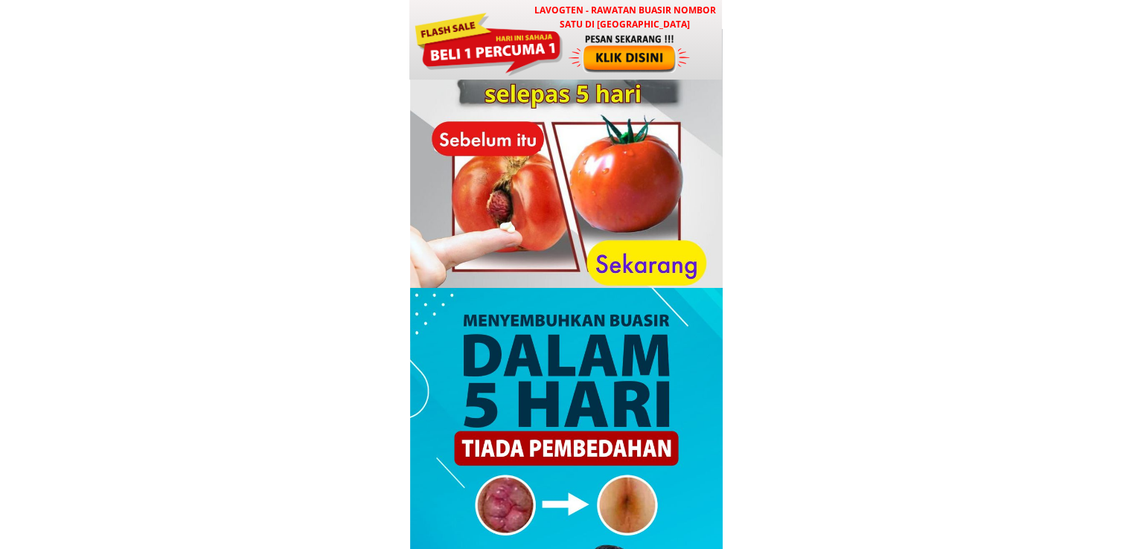
click at [560, 51] on div at bounding box center [488, 42] width 150 height 67
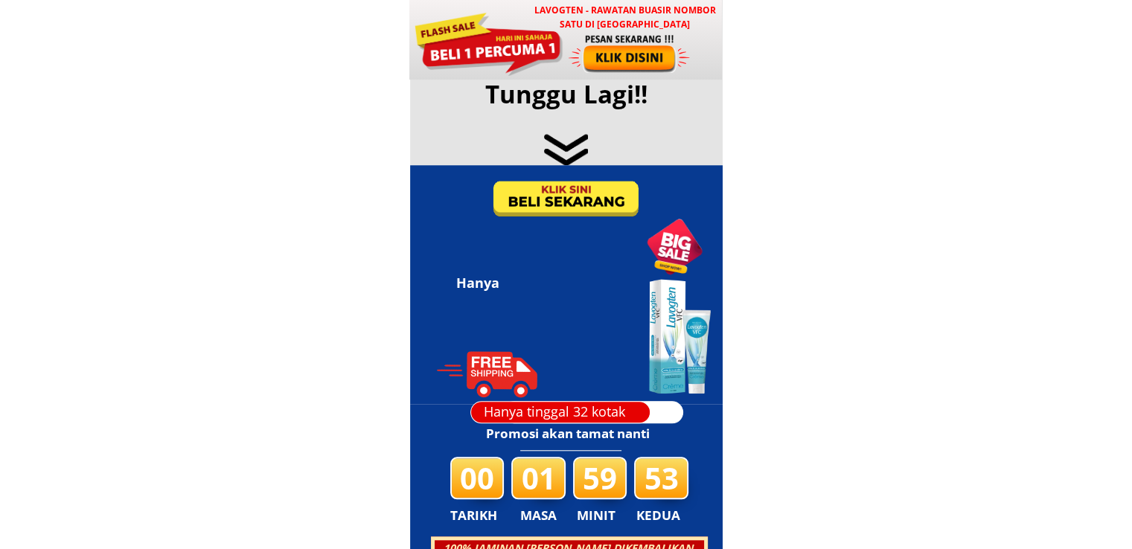
scroll to position [7176, 0]
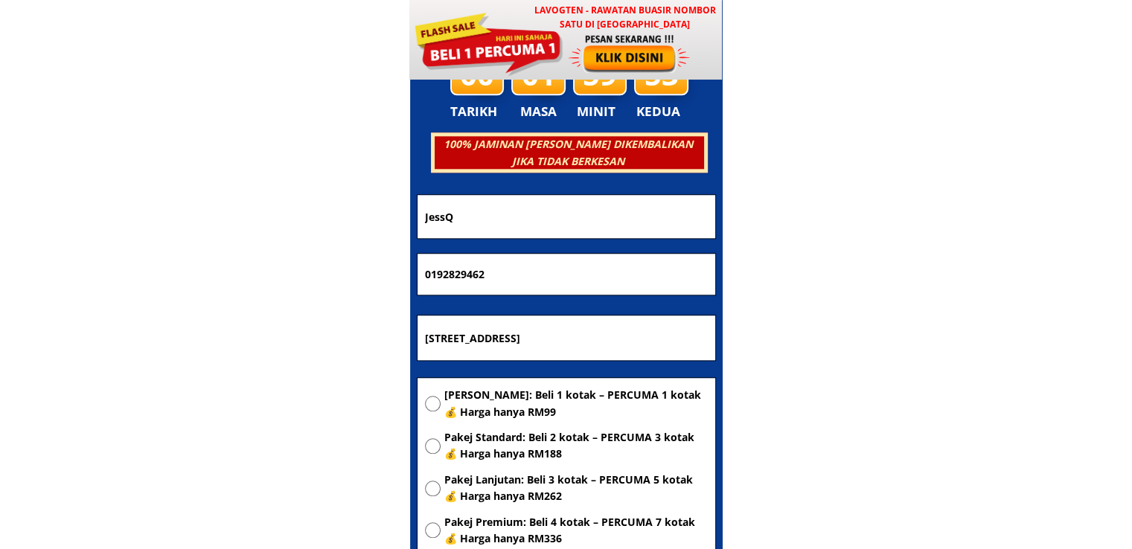
drag, startPoint x: 618, startPoint y: 206, endPoint x: 298, endPoint y: 218, distance: 319.5
click at [298, 220] on body "LAVOGTEN - Rawatan Buasir Nombor Satu di Malaysia Dengarkan pengalaman hebat pe…" at bounding box center [566, 427] width 1132 height 15206
paste input "[PERSON_NAME]"
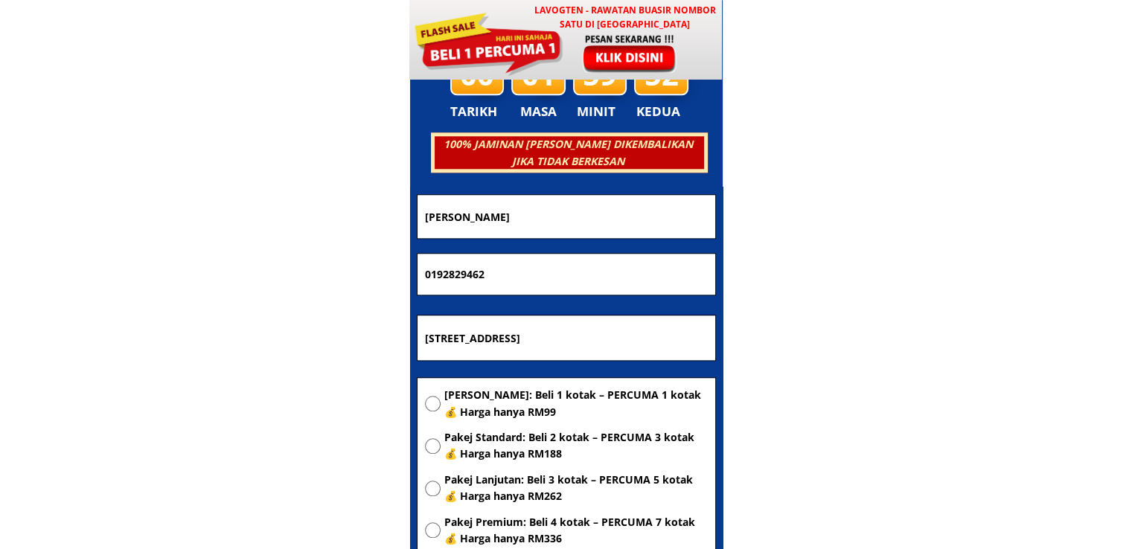
type input "[PERSON_NAME]"
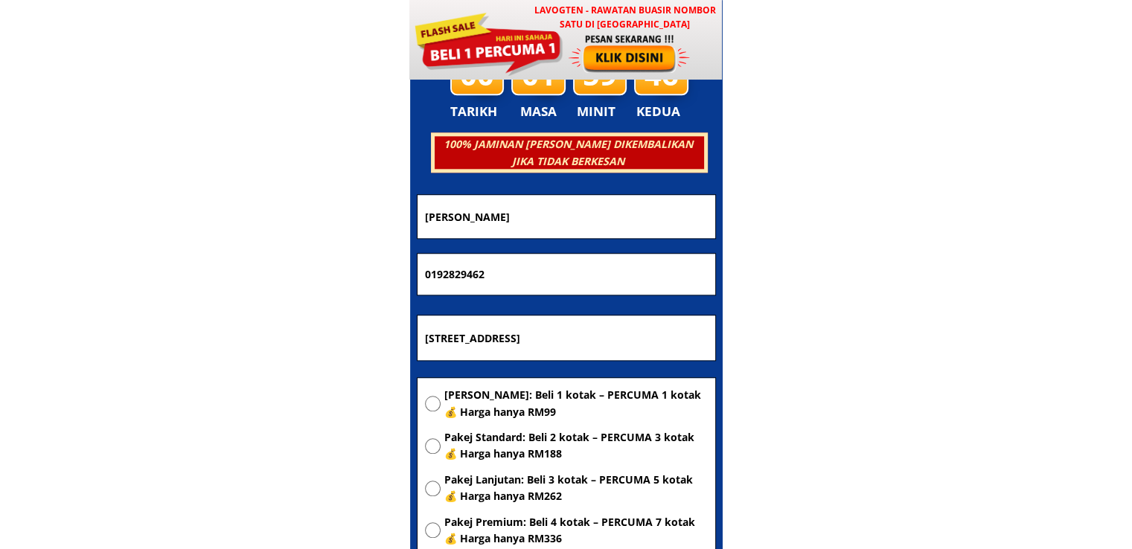
drag, startPoint x: 536, startPoint y: 269, endPoint x: 234, endPoint y: 270, distance: 301.4
click at [234, 270] on body "LAVOGTEN - Rawatan Buasir Nombor Satu di Malaysia Dengarkan pengalaman hebat pe…" at bounding box center [566, 427] width 1132 height 15206
paste input "-2626910"
click at [447, 272] on input "019-2626910" at bounding box center [566, 275] width 290 height 42
type input "0192626910"
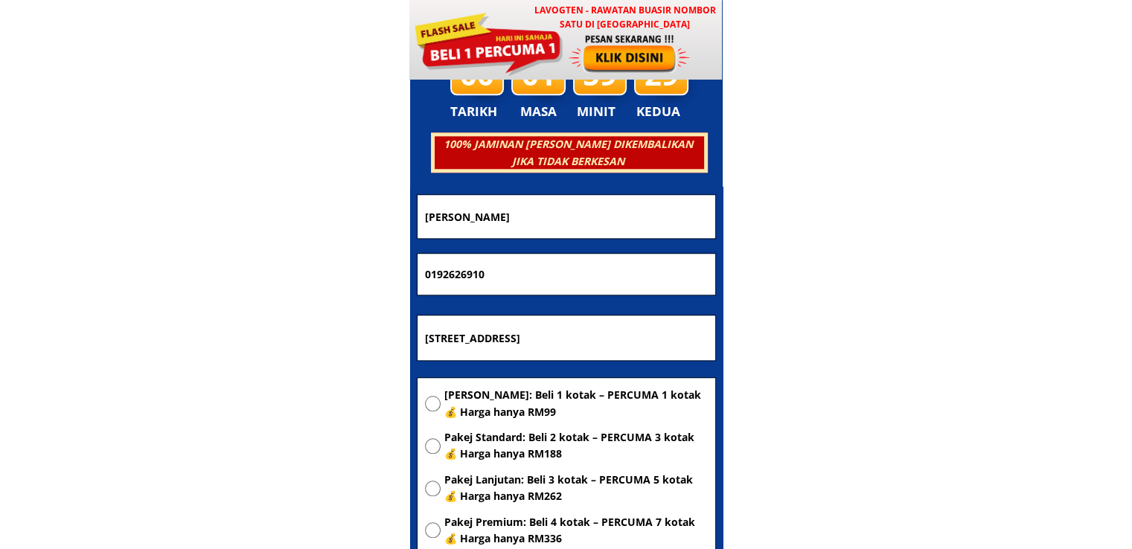
click at [614, 337] on input "No.19-1 Jalan TTP 11 Taman Tasik Puchong, 47120 Puchong Selangor" at bounding box center [566, 338] width 290 height 45
paste input "[STREET_ADDRESS][GEOGRAPHIC_DATA]."
type input "[STREET_ADDRESS][GEOGRAPHIC_DATA]."
click at [607, 400] on span "[PERSON_NAME]: Beli 1 kotak – PERCUMA 1 kotak 💰 Harga hanya RM99" at bounding box center [575, 403] width 263 height 33
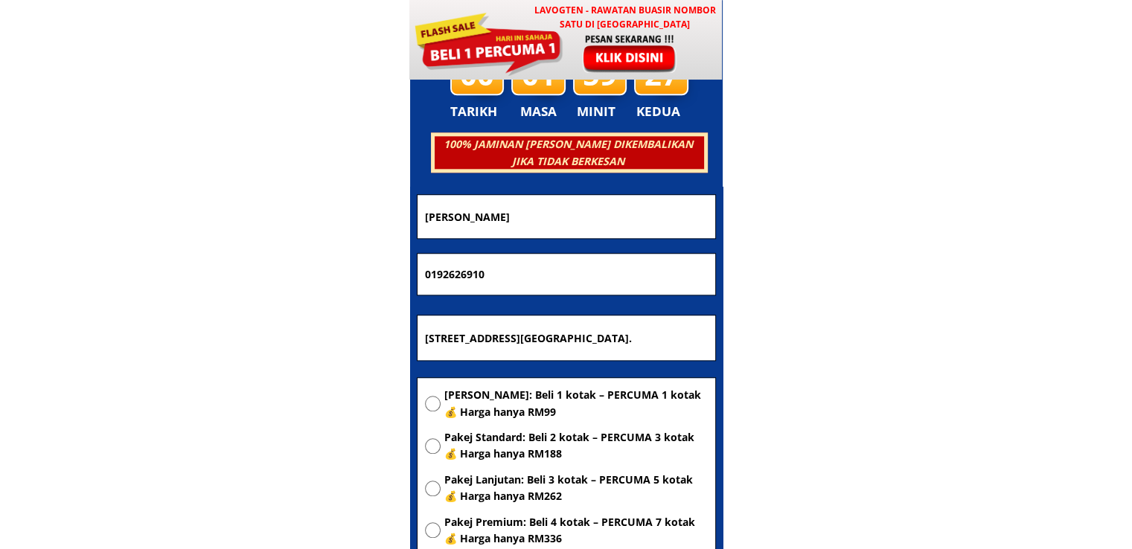
radio input "true"
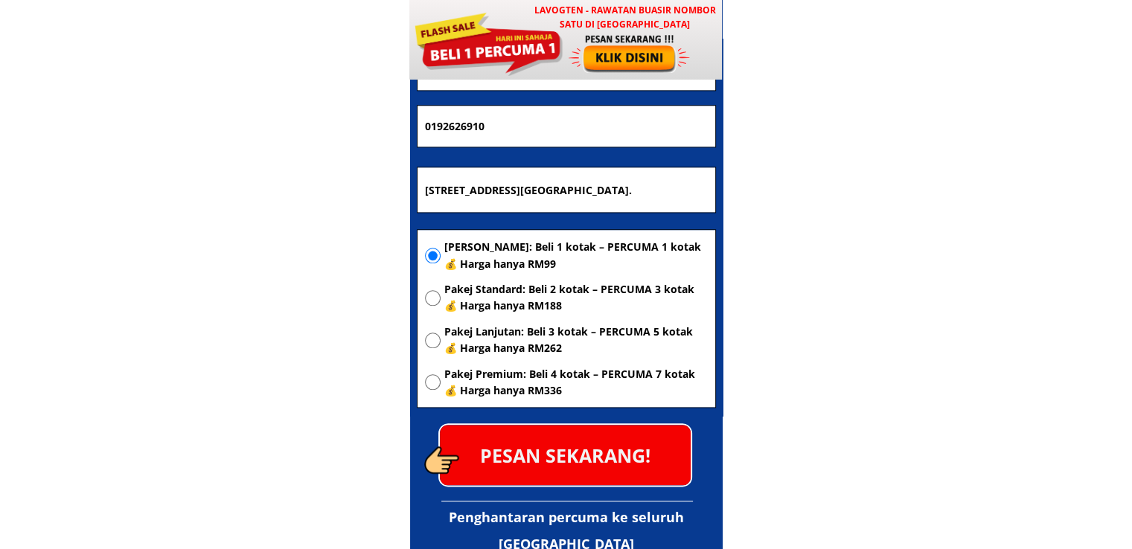
scroll to position [7325, 0]
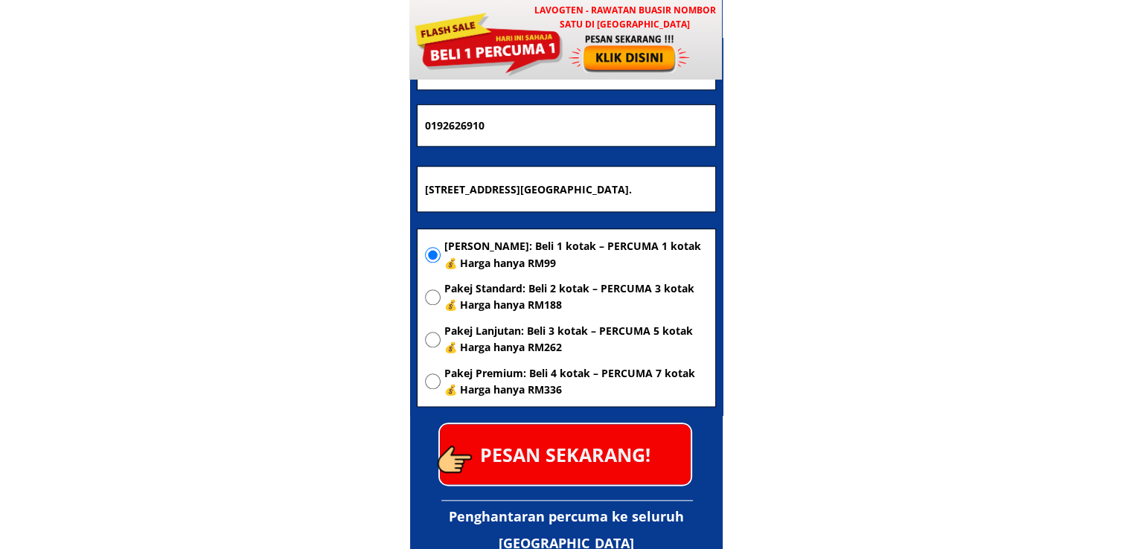
click at [625, 469] on p "PESAN SEKARANG!" at bounding box center [565, 454] width 251 height 60
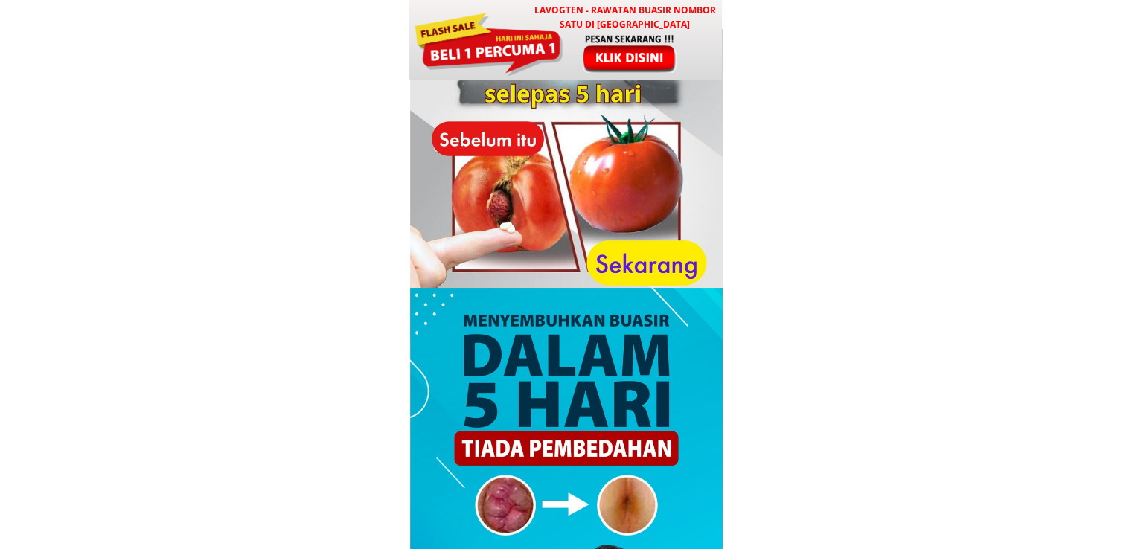
click at [613, 50] on div at bounding box center [631, 53] width 124 height 41
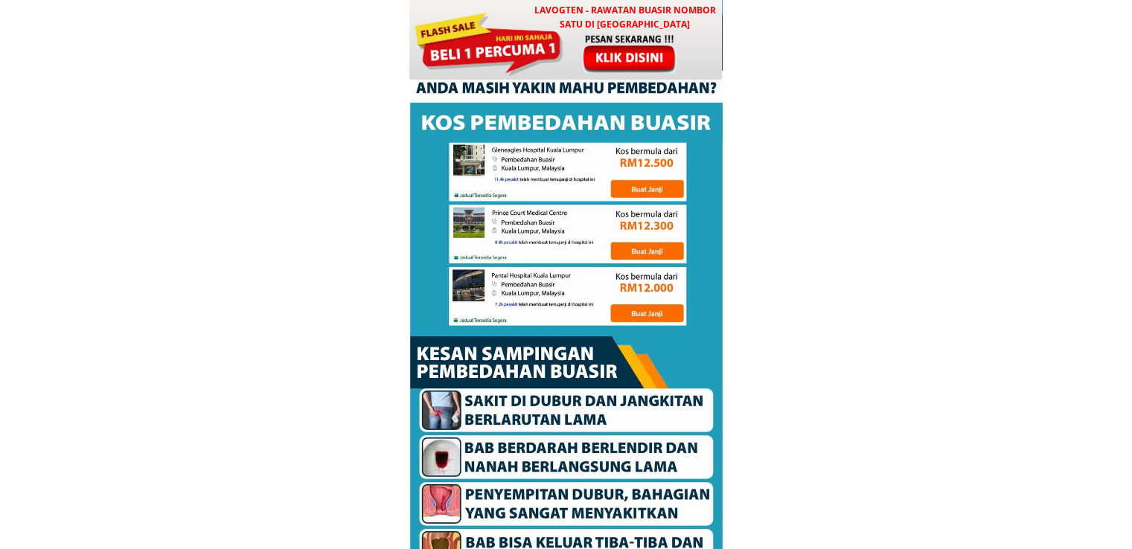
scroll to position [7176, 0]
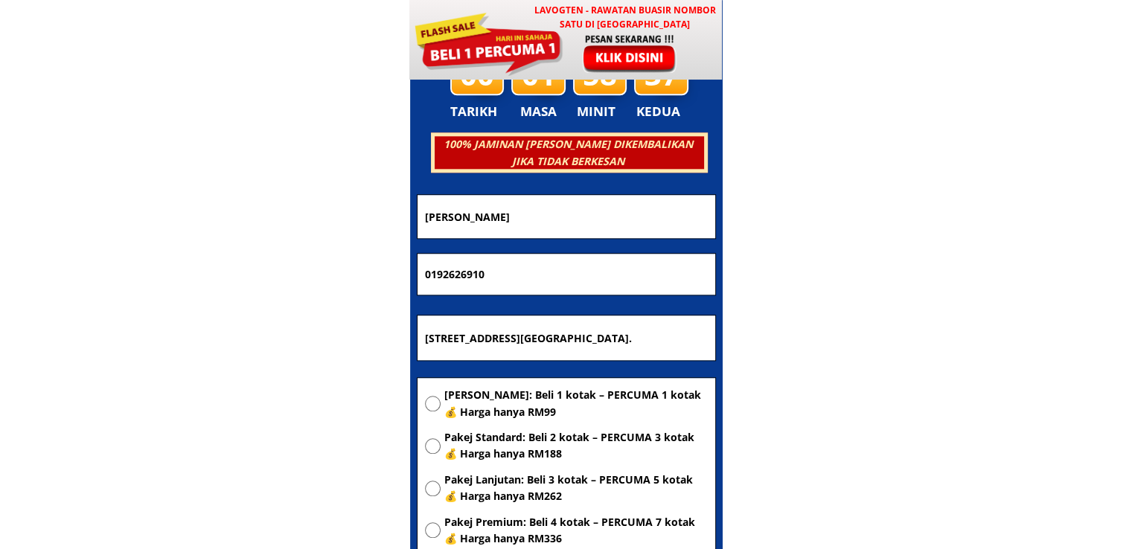
drag, startPoint x: 599, startPoint y: 217, endPoint x: 182, endPoint y: 209, distance: 417.6
click at [231, 214] on body "LAVOGTEN - Rawatan Buasir Nombor Satu di [GEOGRAPHIC_DATA] Dengarkan pengalaman…" at bounding box center [566, 427] width 1132 height 15206
paste input "Petronela"
type input "Petronela"
drag, startPoint x: 532, startPoint y: 284, endPoint x: 237, endPoint y: 285, distance: 295.5
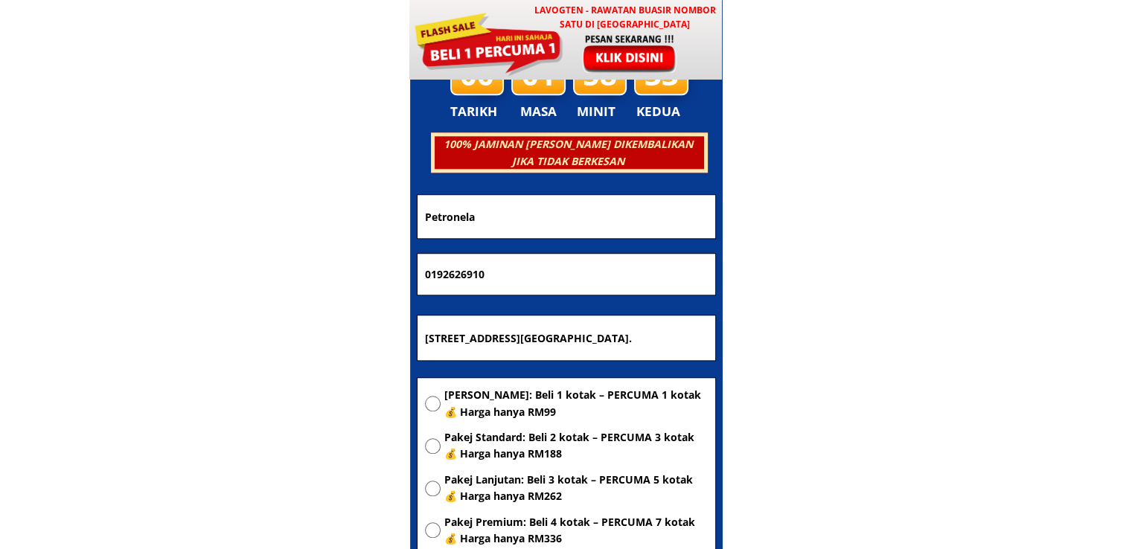
click at [257, 285] on body "LAVOGTEN - Rawatan Buasir Nombor Satu di [GEOGRAPHIC_DATA] Dengarkan pengalaman…" at bounding box center [566, 427] width 1132 height 15206
paste input "28362676"
type input "0128362676"
click at [519, 348] on input "[STREET_ADDRESS][GEOGRAPHIC_DATA]." at bounding box center [566, 338] width 290 height 45
paste input "[GEOGRAPHIC_DATA]"
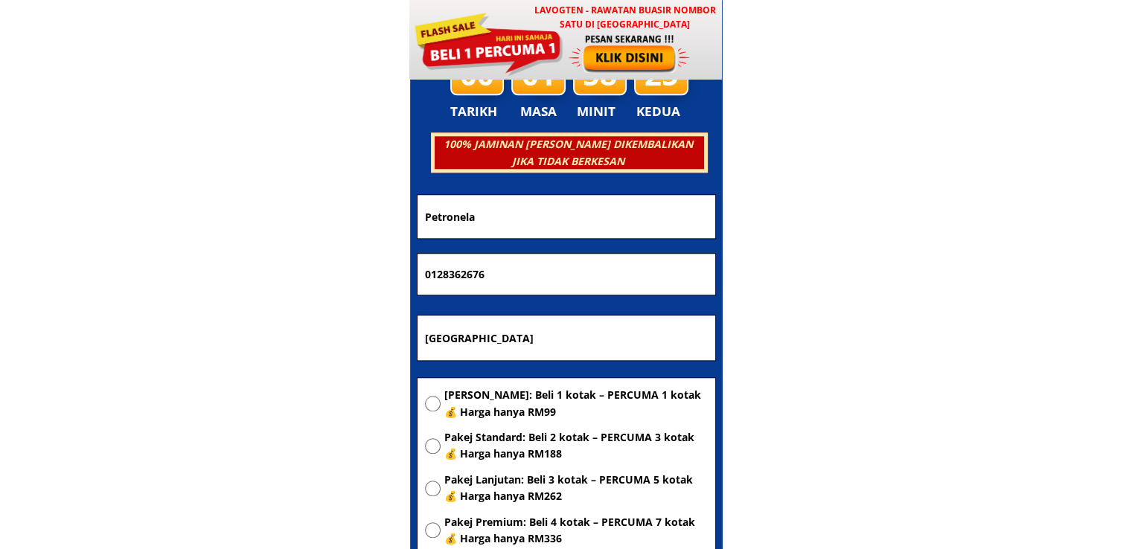
type input "[GEOGRAPHIC_DATA]"
click at [522, 395] on span "[PERSON_NAME]: Beli 1 kotak – PERCUMA 1 kotak 💰 Harga hanya RM99" at bounding box center [575, 403] width 263 height 33
radio input "true"
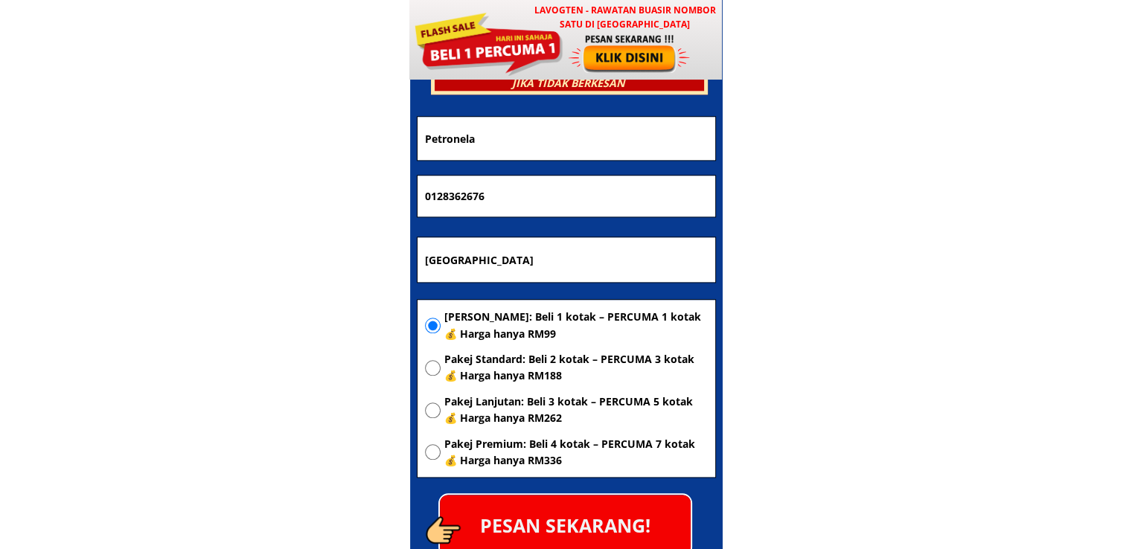
scroll to position [7325, 0]
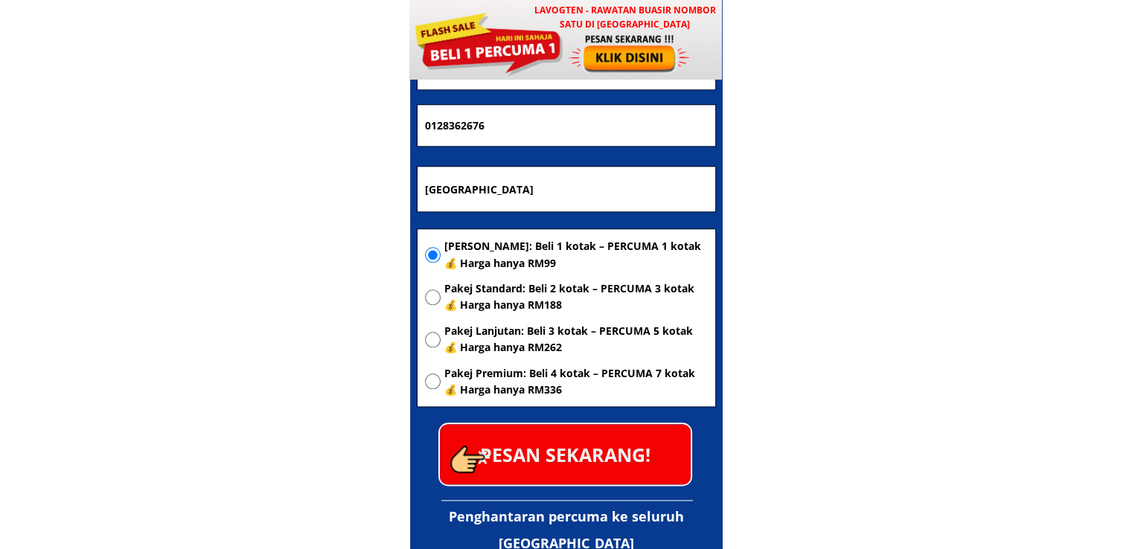
click at [620, 448] on p "PESAN SEKARANG!" at bounding box center [565, 454] width 251 height 60
